Goal: Find specific page/section: Find specific page/section

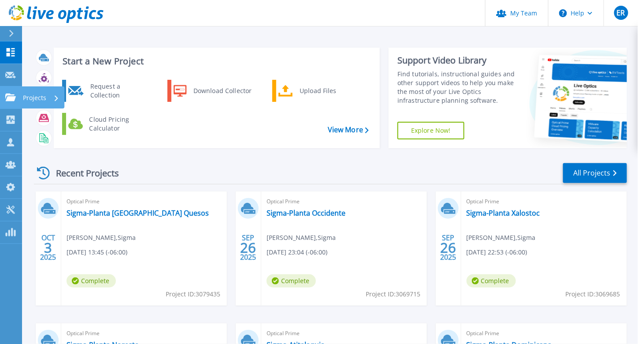
click at [16, 96] on div "Projects" at bounding box center [25, 97] width 41 height 8
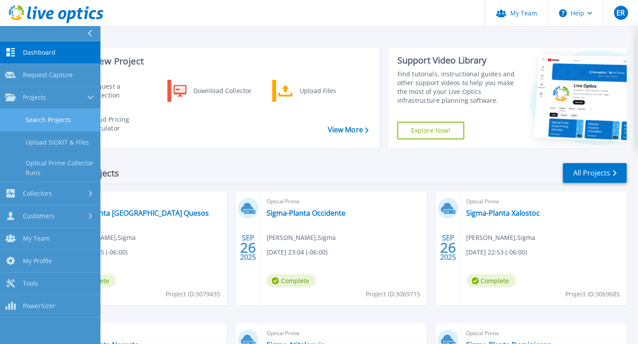
click at [55, 119] on link "Search Projects" at bounding box center [50, 120] width 100 height 22
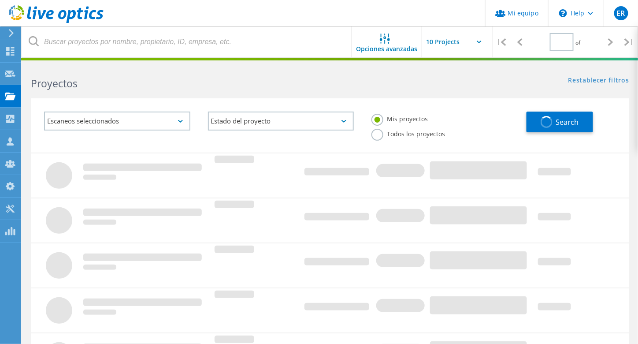
type input "1"
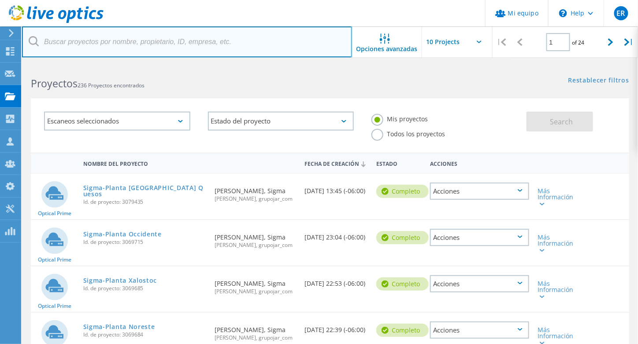
click at [104, 45] on input "text" at bounding box center [187, 41] width 330 height 31
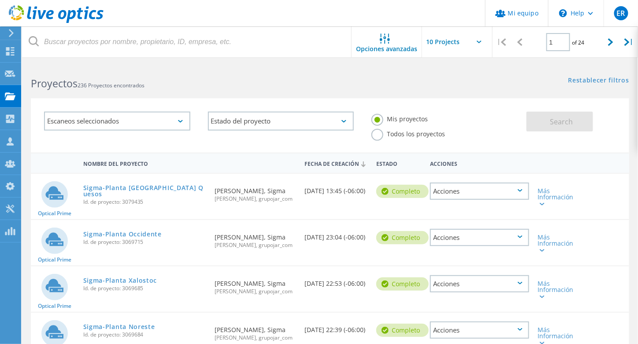
click at [192, 67] on div "Proyectos 236 Proyectos encontrados" at bounding box center [176, 75] width 308 height 23
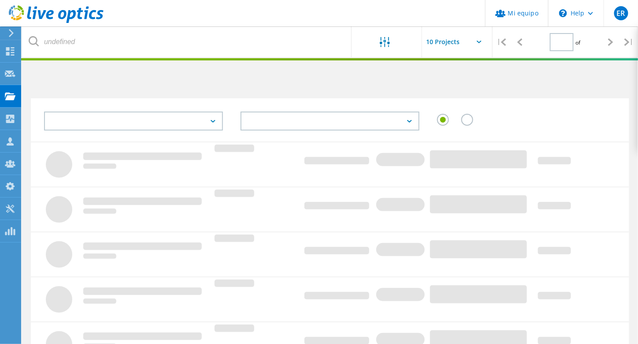
type input "1"
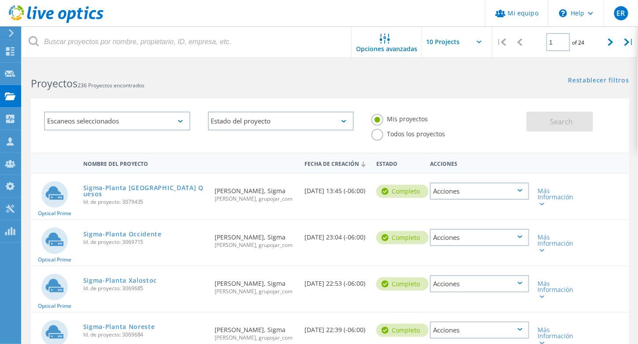
click at [22, 15] on icon at bounding box center [56, 14] width 95 height 18
